Goal: Navigation & Orientation: Find specific page/section

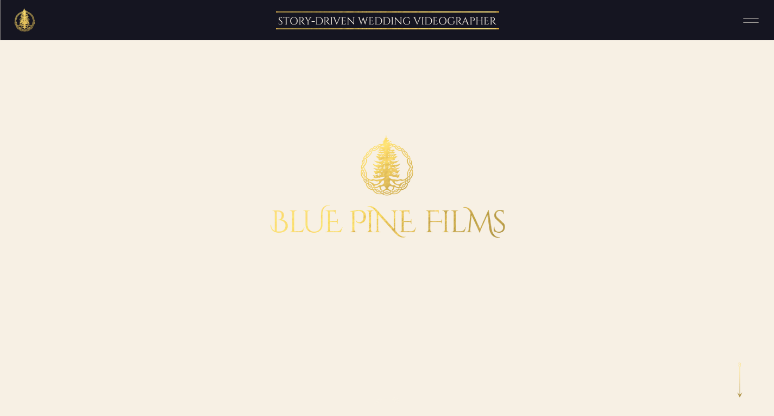
click at [755, 15] on icon at bounding box center [750, 20] width 27 height 20
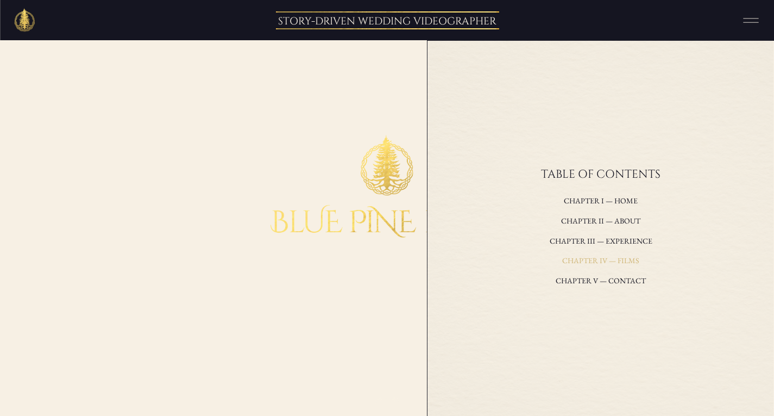
click at [604, 260] on h3 "Chapter IV — films" at bounding box center [601, 261] width 229 height 15
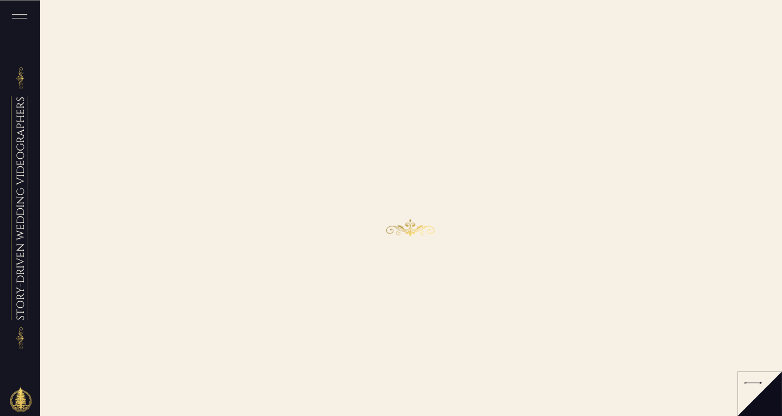
click at [765, 385] on div at bounding box center [759, 393] width 53 height 45
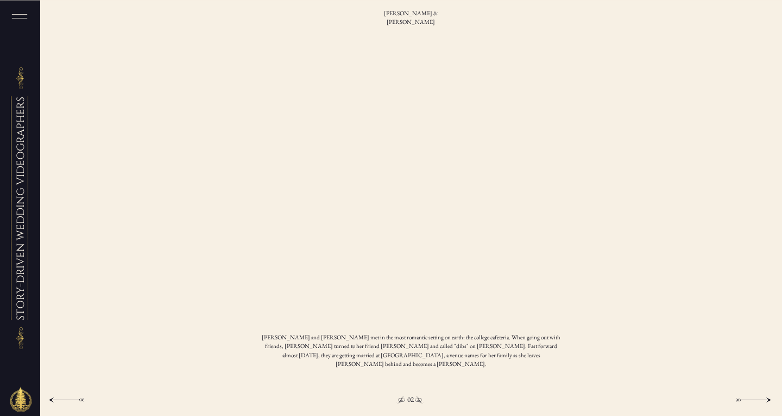
click at [746, 396] on div at bounding box center [753, 399] width 35 height 10
click at [746, 395] on div at bounding box center [753, 399] width 35 height 10
